Goal: Find specific page/section: Find specific page/section

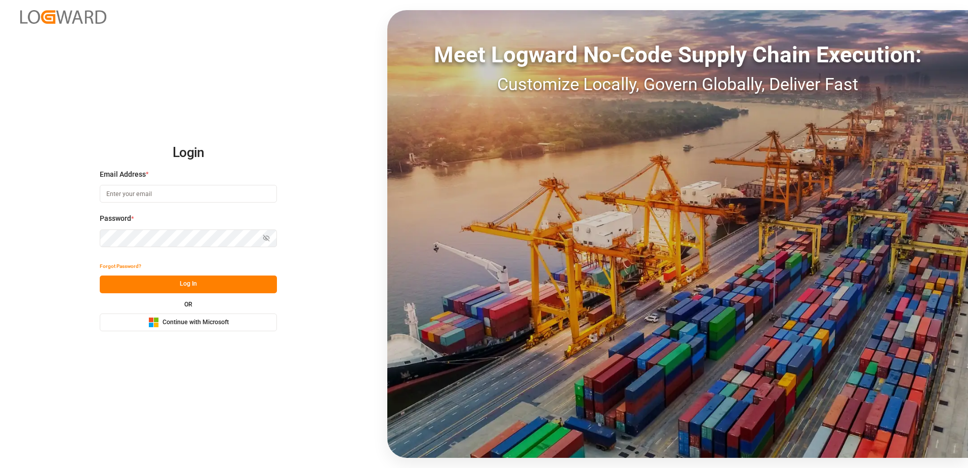
click at [209, 319] on span "Continue with Microsoft" at bounding box center [195, 322] width 66 height 9
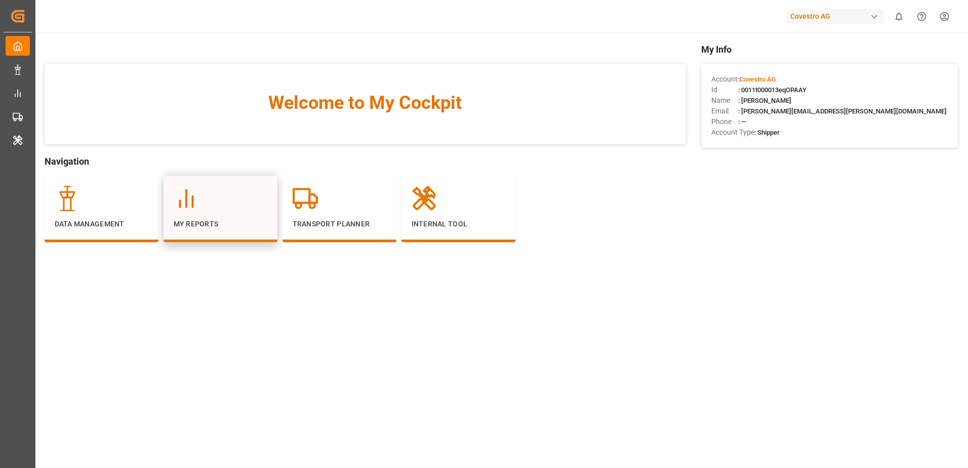
click at [233, 194] on div at bounding box center [221, 198] width 94 height 25
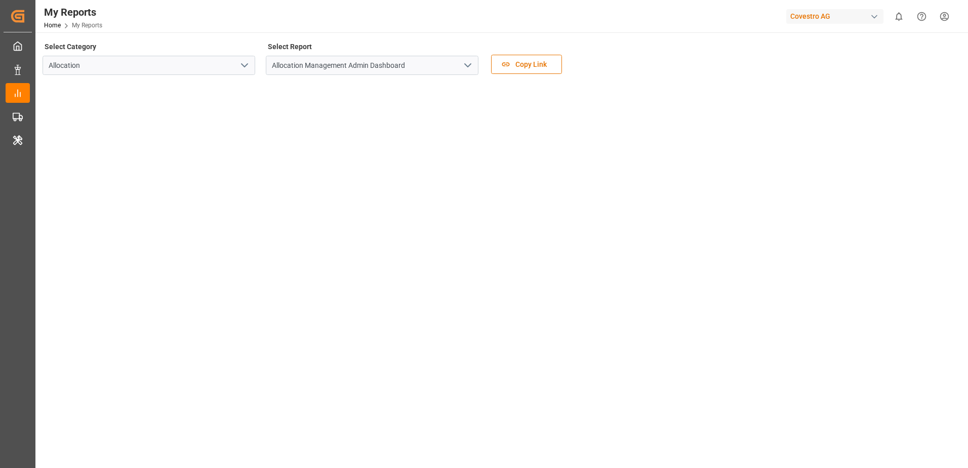
click at [470, 67] on icon "open menu" at bounding box center [468, 65] width 12 height 12
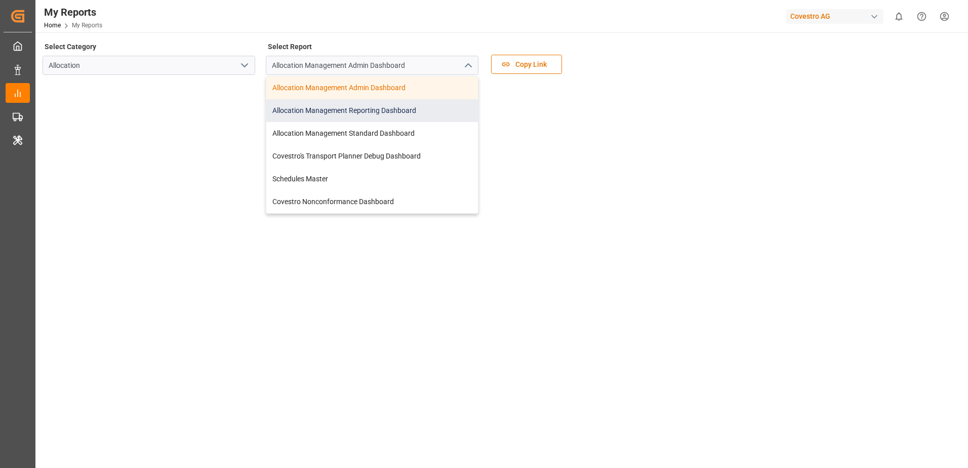
click at [438, 112] on div "Allocation Management Reporting Dashboard" at bounding box center [372, 110] width 212 height 23
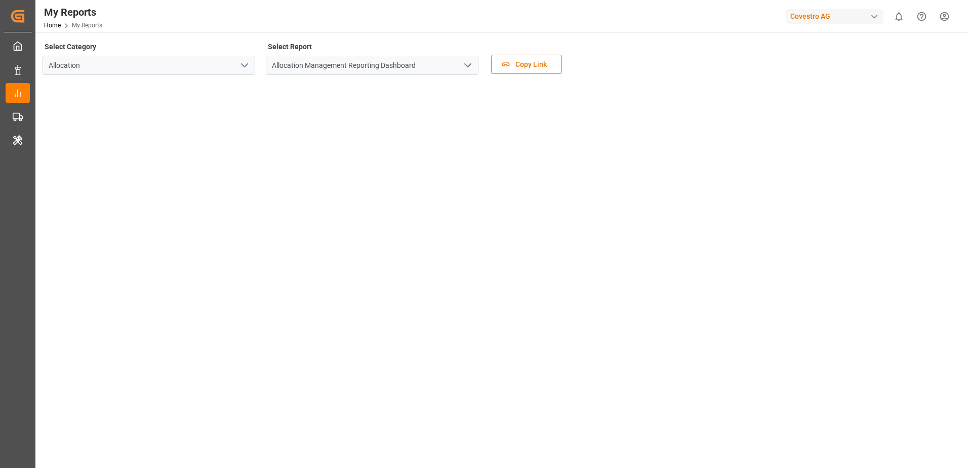
click at [828, 13] on div "Covestro AG" at bounding box center [834, 16] width 97 height 15
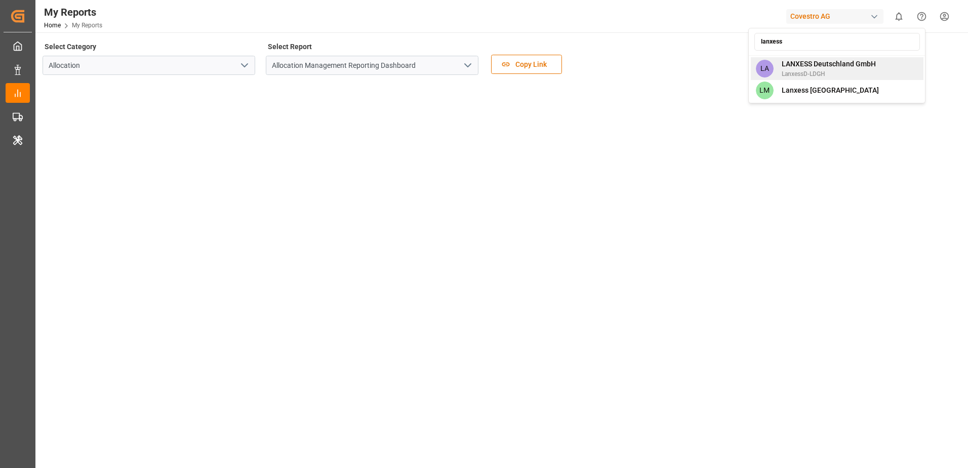
type input "lanxess"
click at [828, 70] on span "LanxessD-LDGH" at bounding box center [828, 73] width 94 height 9
